Goal: Task Accomplishment & Management: Manage account settings

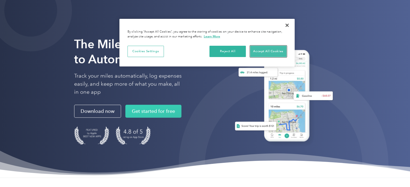
click at [259, 51] on button "Accept All Cookies" at bounding box center [268, 51] width 36 height 11
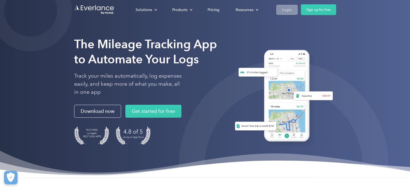
click at [289, 10] on div "Login" at bounding box center [287, 9] width 10 height 7
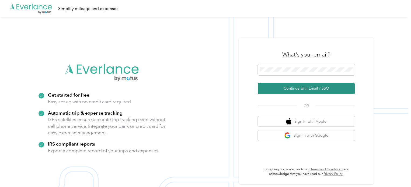
click at [294, 90] on button "Continue with Email / SSO" at bounding box center [306, 88] width 97 height 11
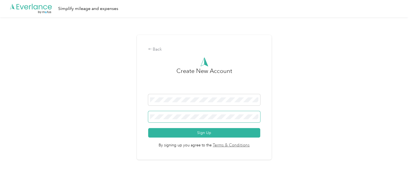
click at [192, 120] on span at bounding box center [204, 116] width 112 height 11
